Goal: Information Seeking & Learning: Check status

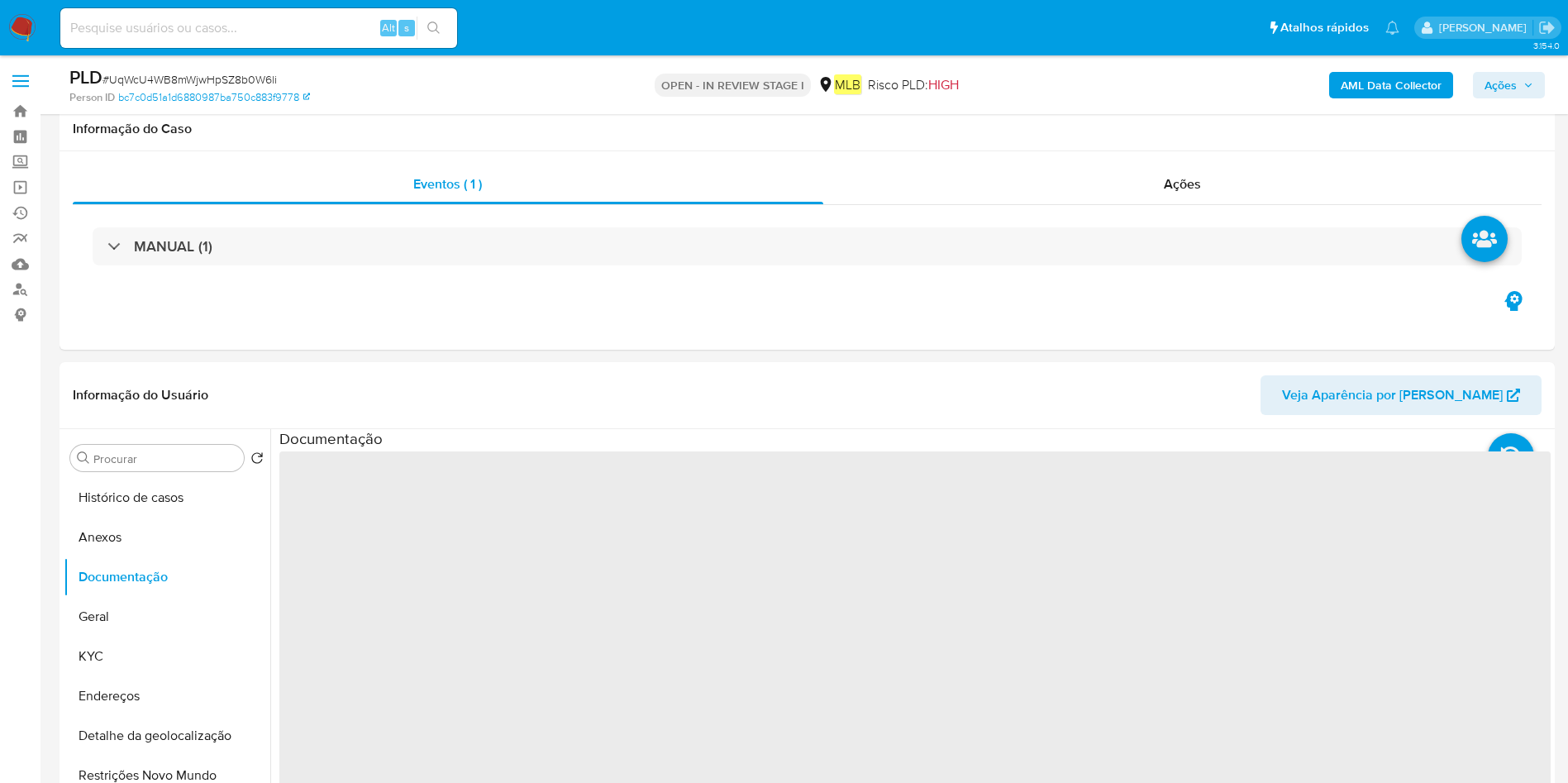
select select "10"
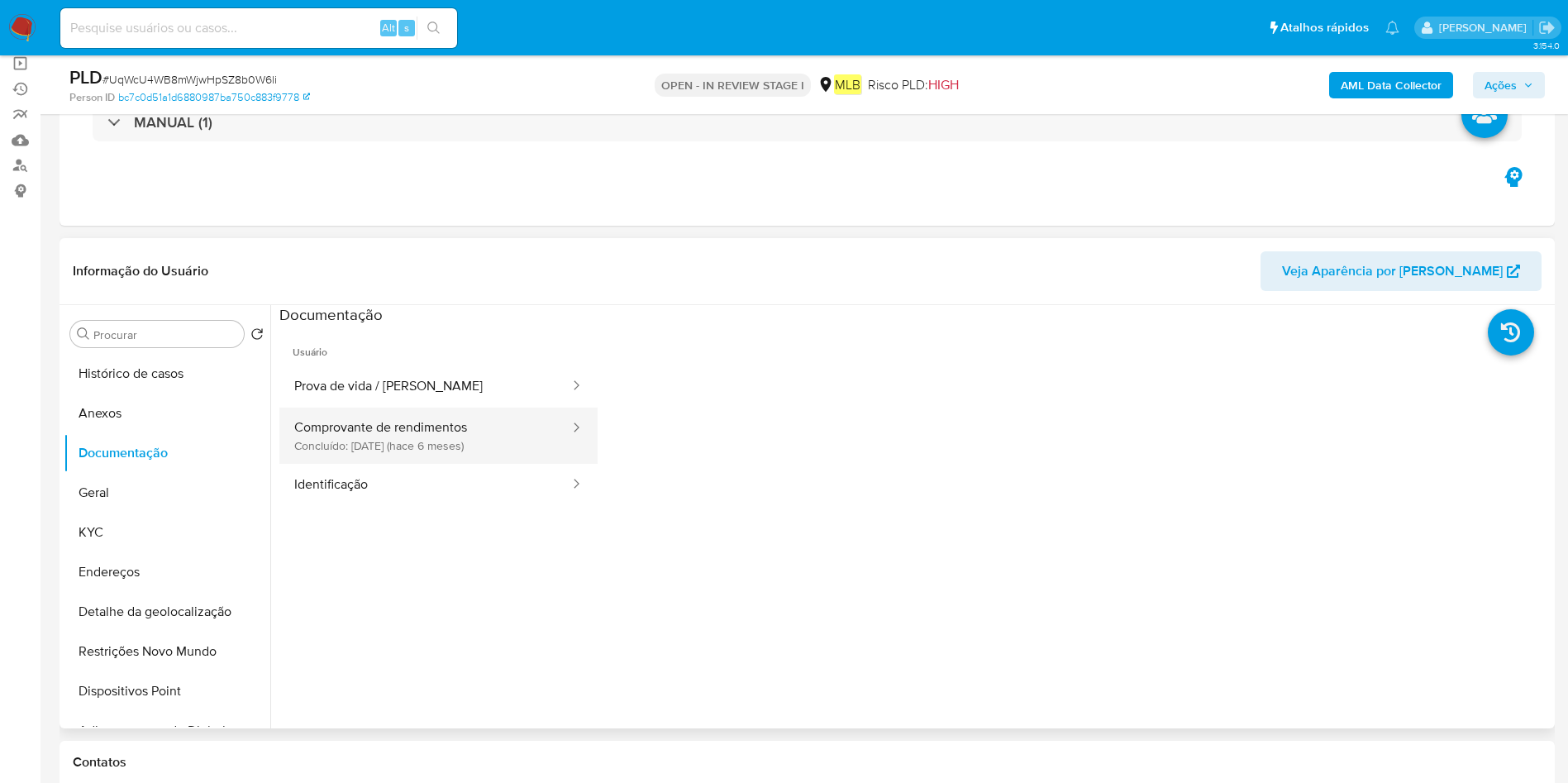
click at [426, 446] on button "Comprovante de rendimentos Concluído: [DATE] (hace 6 meses)" at bounding box center [425, 435] width 292 height 56
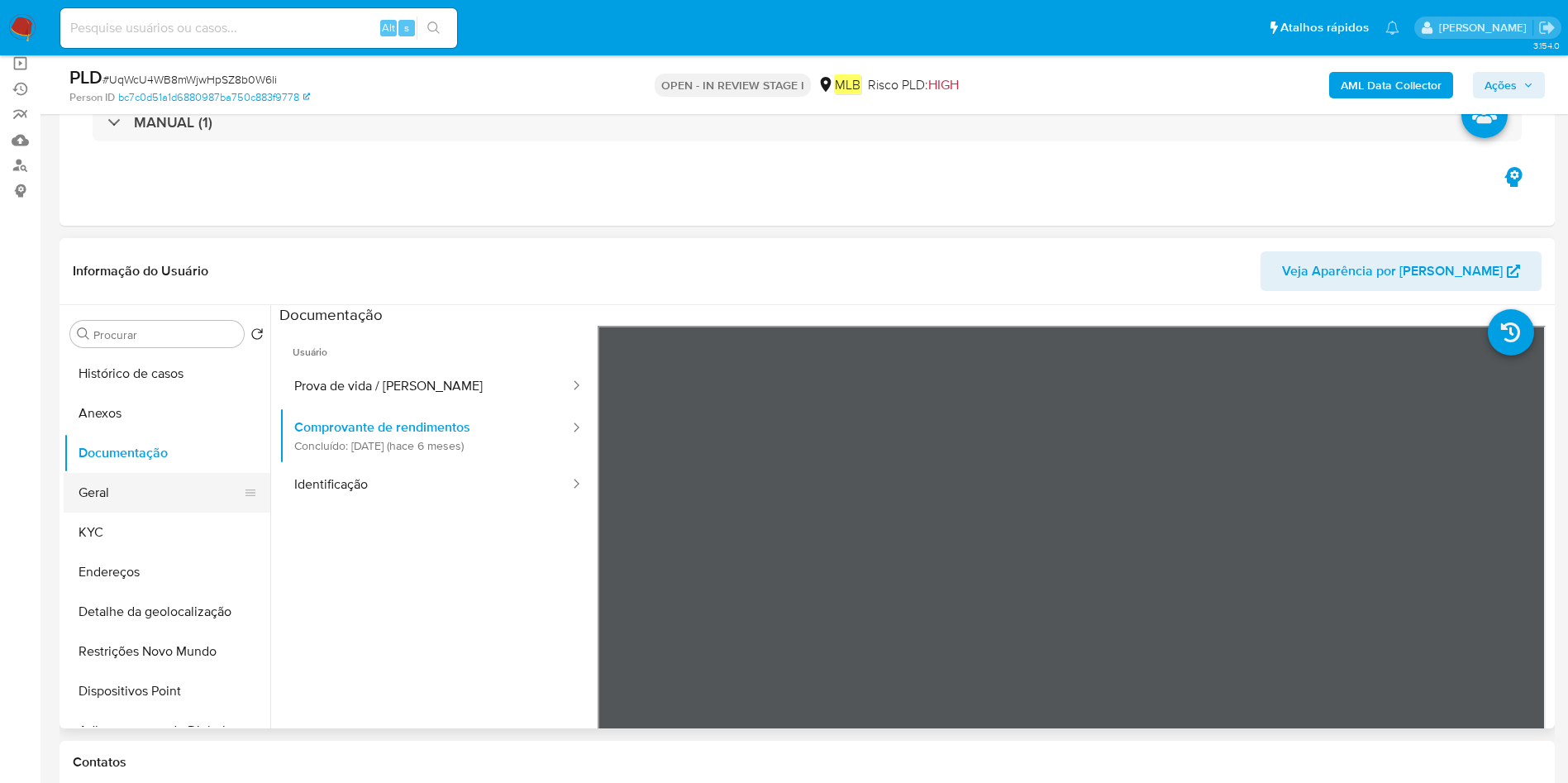
click at [95, 488] on button "Geral" at bounding box center [160, 492] width 194 height 40
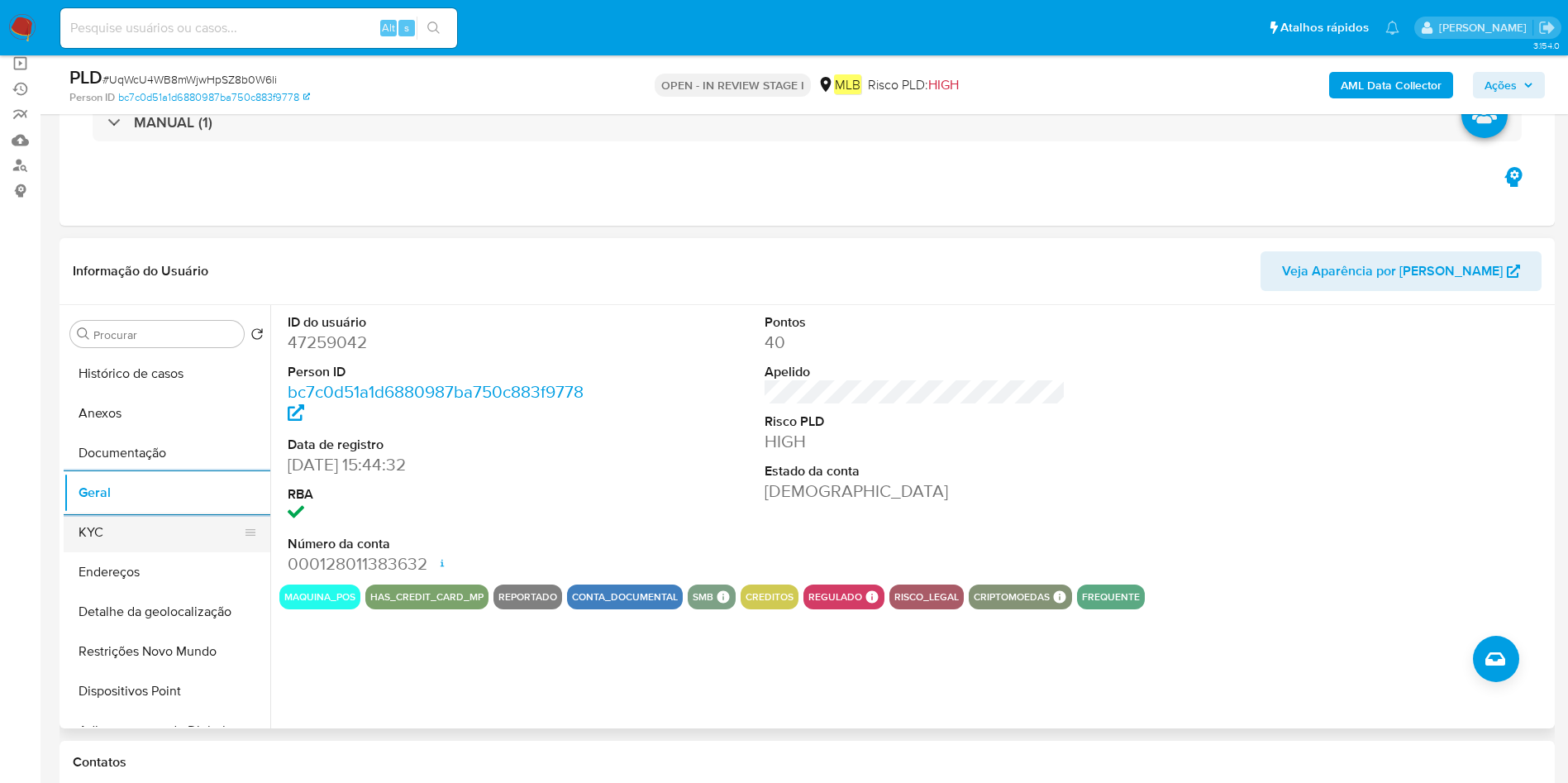
click at [112, 544] on button "KYC" at bounding box center [160, 532] width 194 height 40
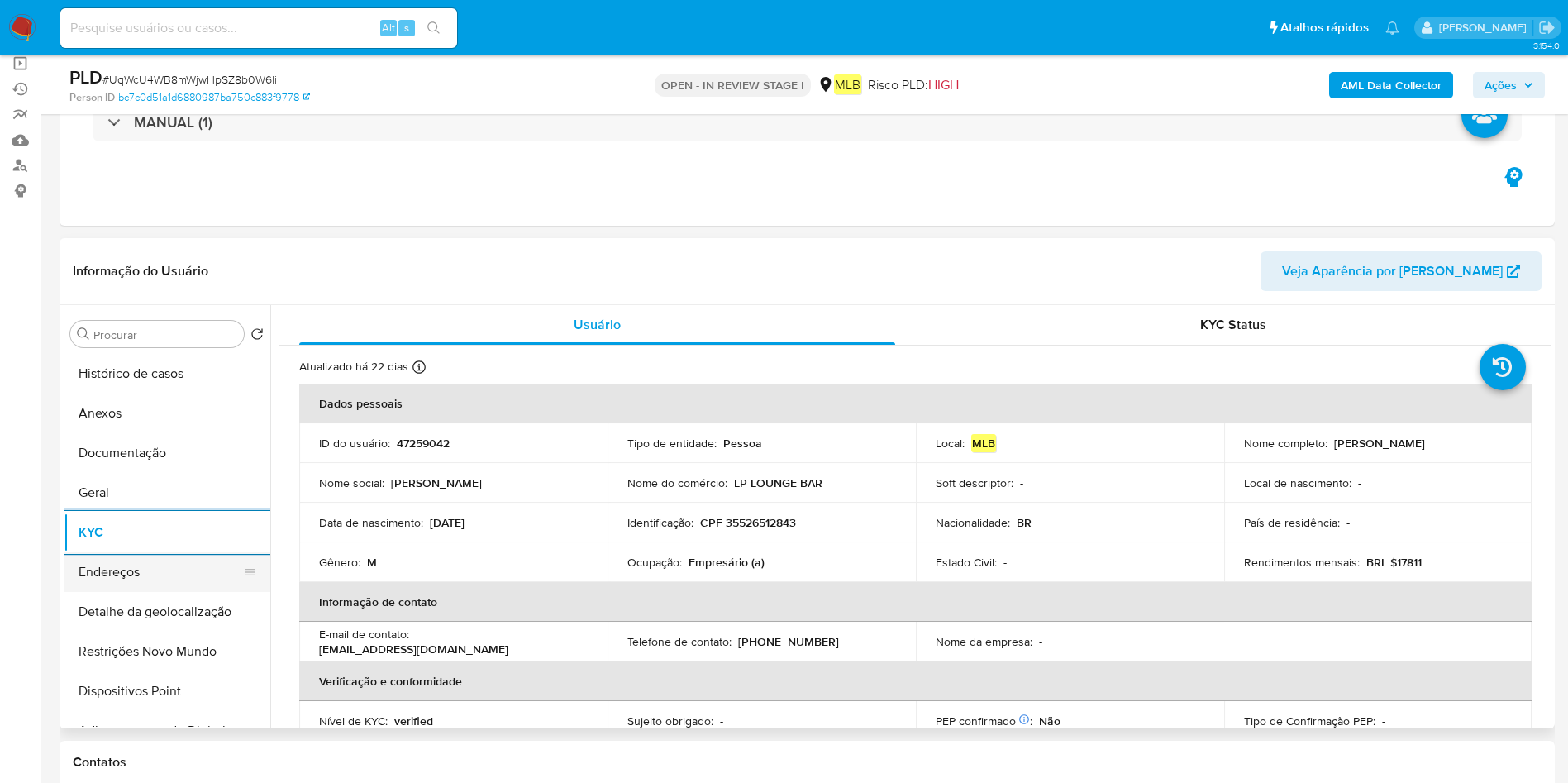
click at [130, 556] on button "Endereços" at bounding box center [160, 572] width 194 height 40
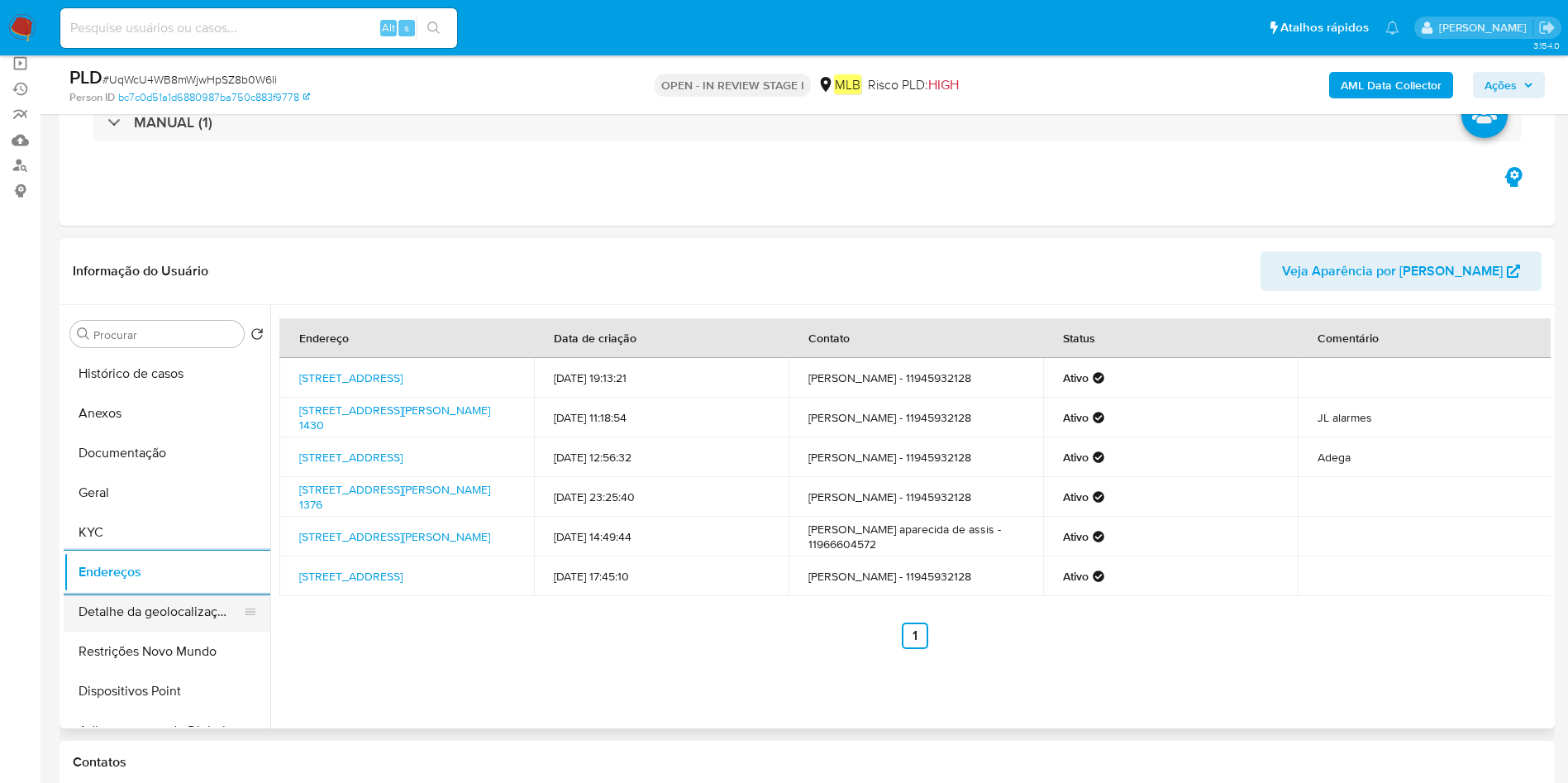
click at [75, 602] on button "Detalhe da geolocalização" at bounding box center [160, 611] width 194 height 40
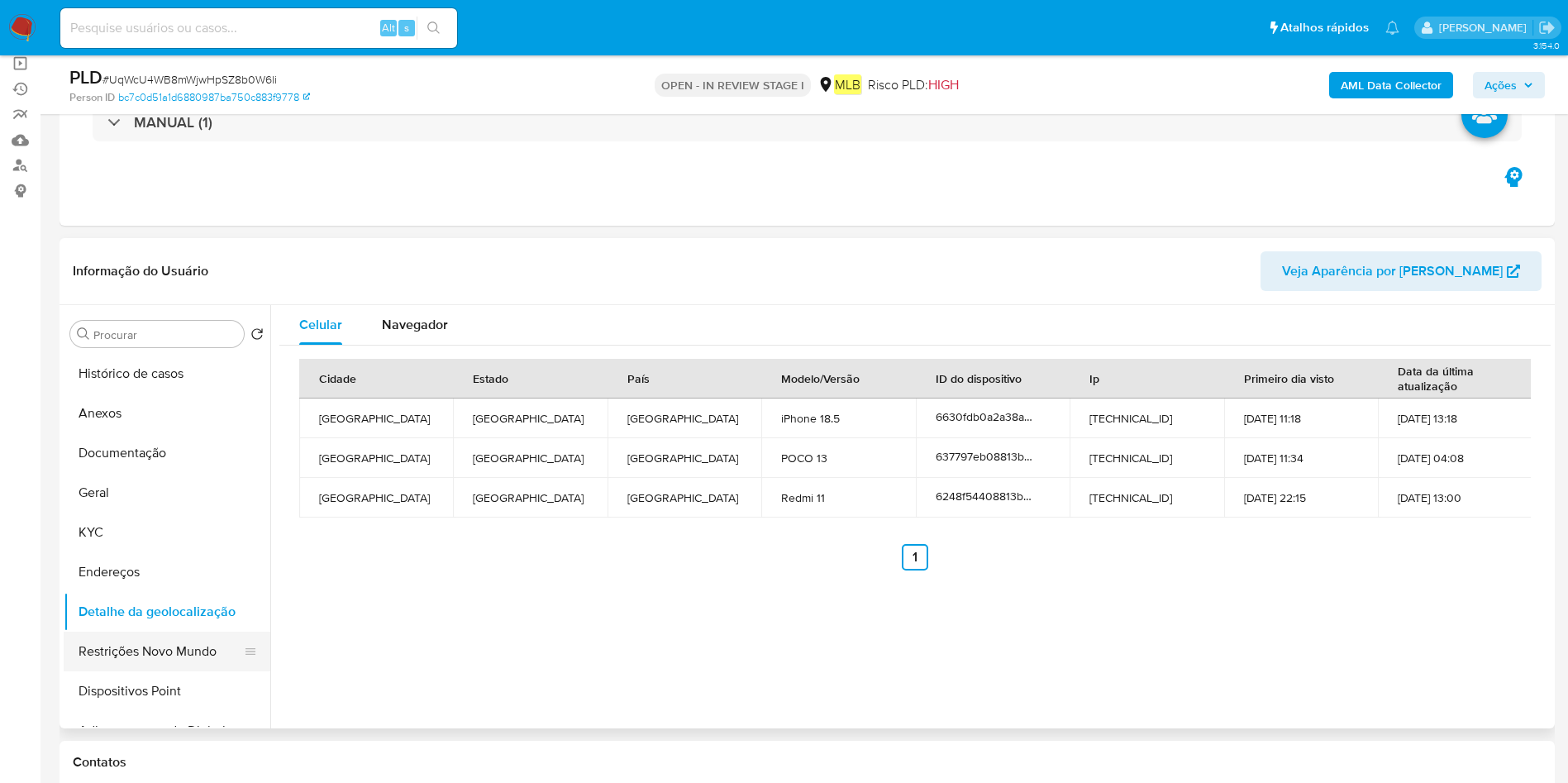
click at [104, 651] on button "Restrições Novo Mundo" at bounding box center [160, 651] width 194 height 40
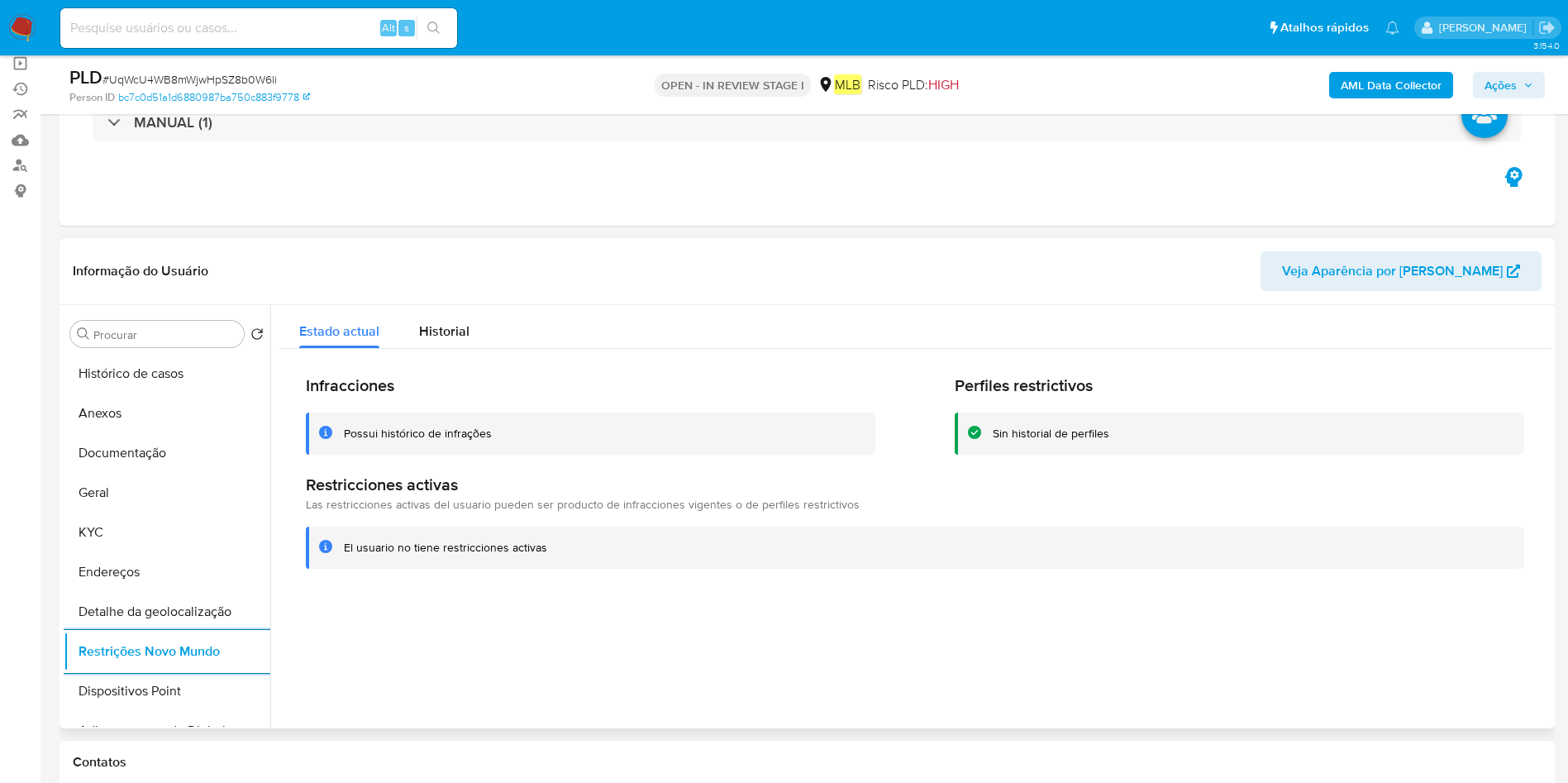
click at [114, 685] on button "Dispositivos Point" at bounding box center [167, 691] width 206 height 40
